Goal: Navigation & Orientation: Go to known website

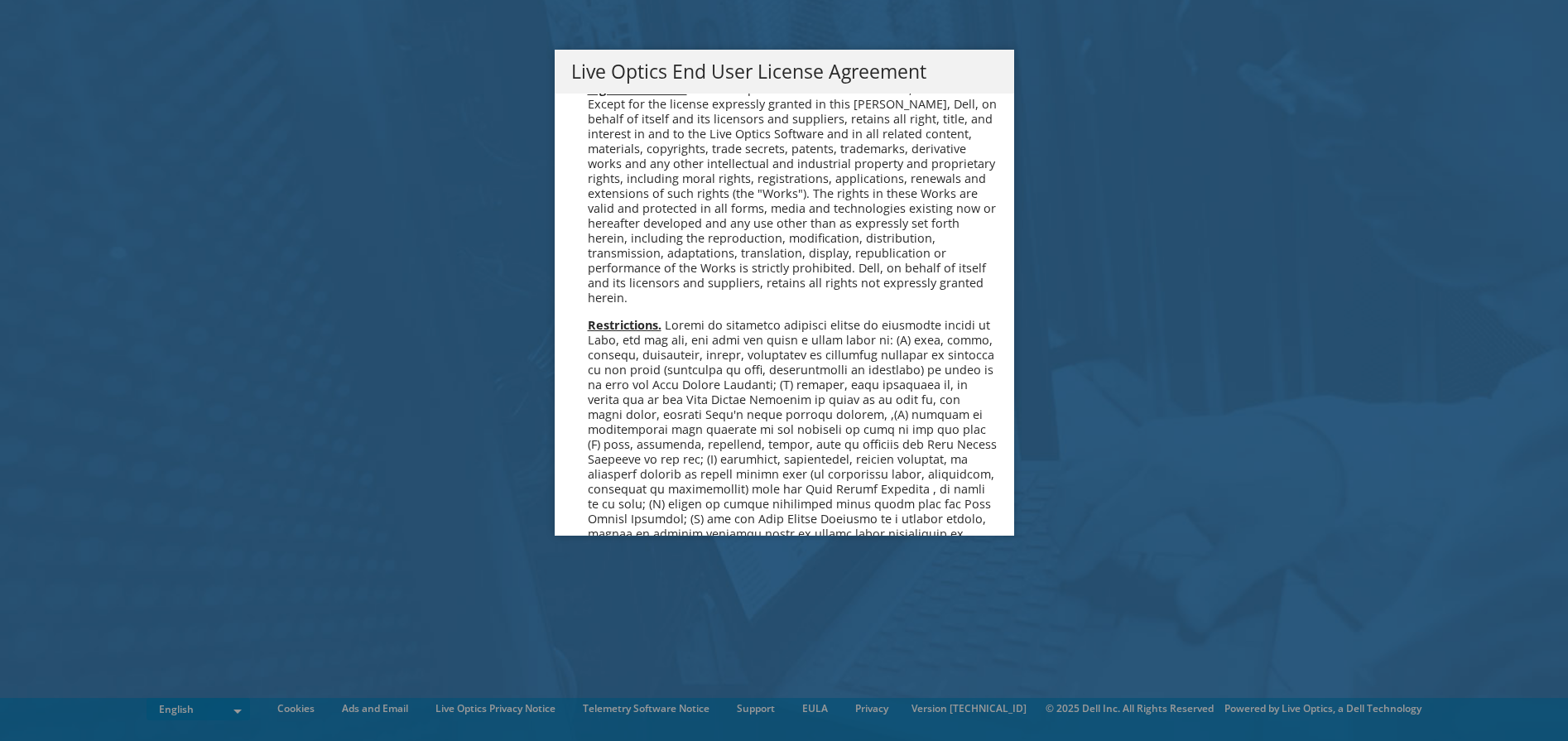
scroll to position [6258, 0]
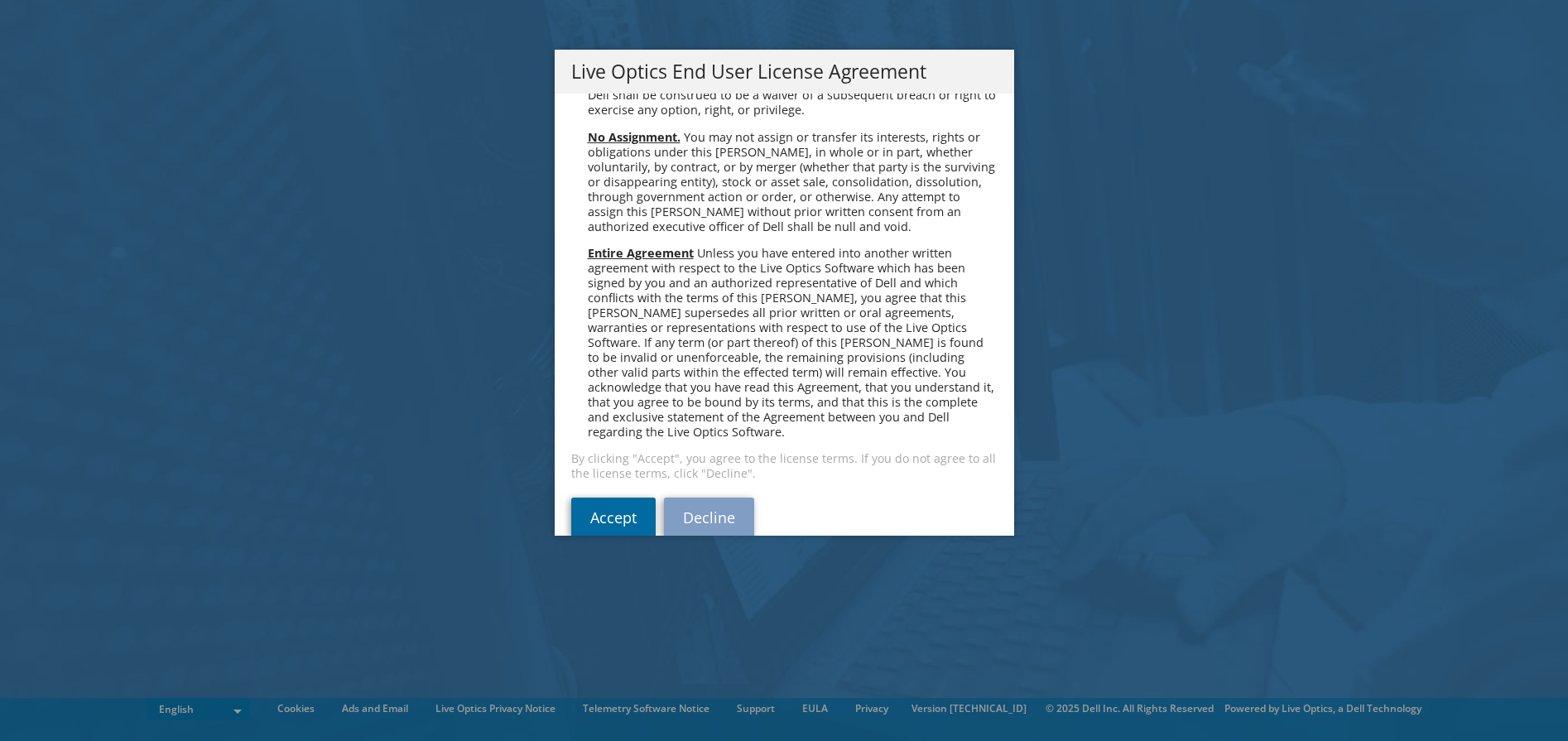
click at [590, 497] on link "Accept" at bounding box center [613, 517] width 84 height 40
